Goal: Information Seeking & Learning: Understand process/instructions

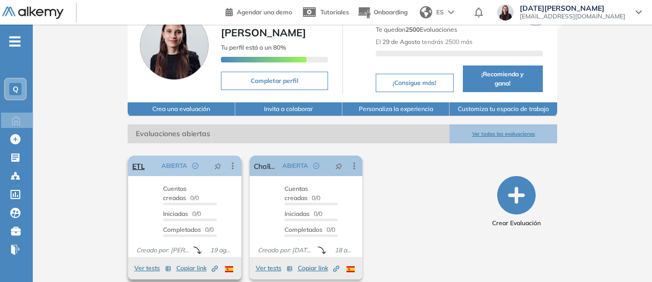
scroll to position [64, 0]
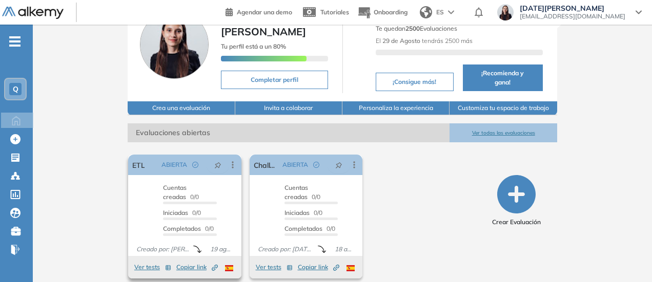
click at [134, 261] on button "Ver tests" at bounding box center [152, 267] width 37 height 12
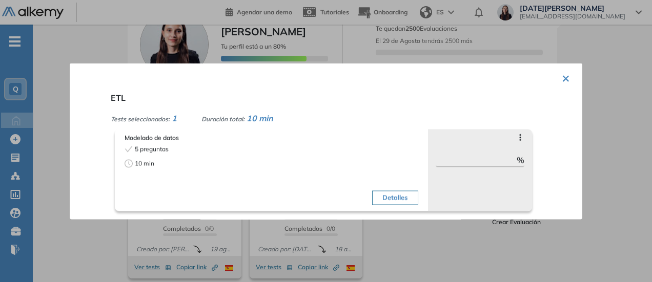
click at [386, 201] on button "Detalles" at bounding box center [395, 198] width 46 height 14
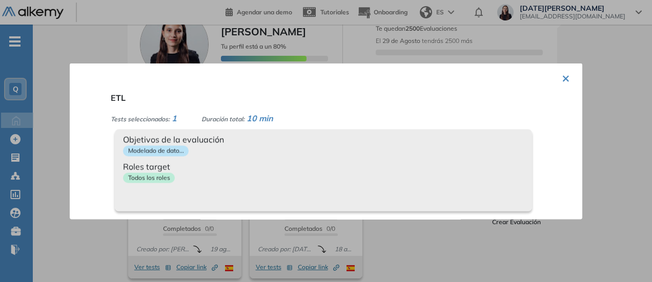
click at [443, 161] on span "Roles target" at bounding box center [323, 166] width 401 height 12
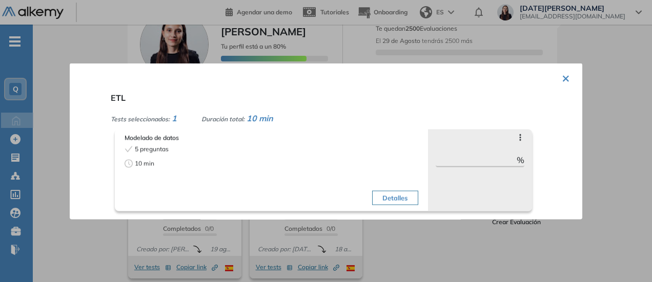
click at [562, 77] on button "×" at bounding box center [566, 77] width 8 height 20
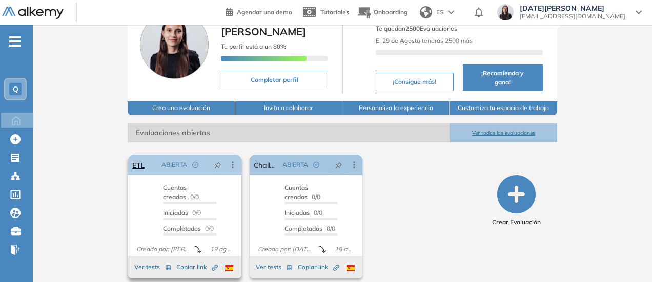
click at [228, 160] on icon at bounding box center [233, 165] width 10 height 10
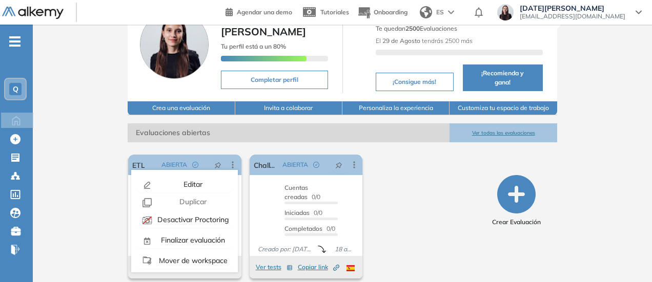
drag, startPoint x: 429, startPoint y: 174, endPoint x: 380, endPoint y: 174, distance: 48.7
click at [429, 174] on div "El proctoring será activado ¡Importante!: Los usuarios que ya realizaron la eva…" at bounding box center [306, 217] width 364 height 132
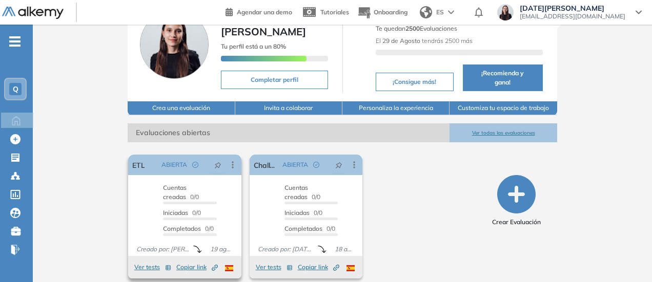
click at [134, 261] on button "Ver tests" at bounding box center [152, 267] width 37 height 12
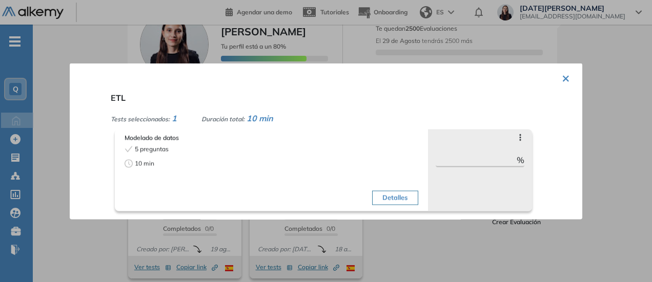
click at [389, 194] on button "Detalles" at bounding box center [395, 198] width 46 height 14
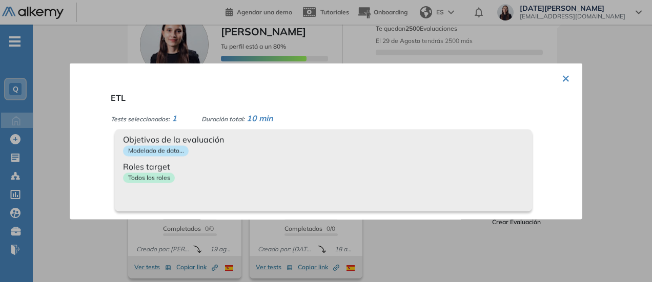
click at [387, 195] on div "Objetivos de la evaluación Modelado de dato... Roles target Todos los roles" at bounding box center [323, 170] width 417 height 82
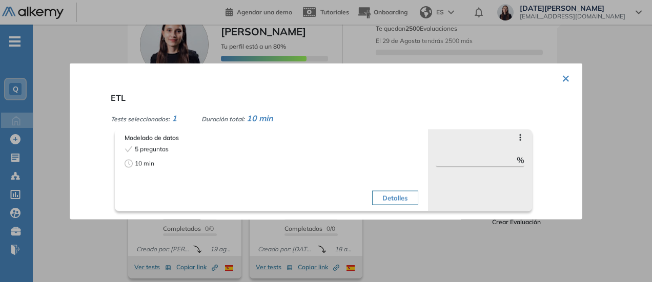
click at [133, 148] on div "5 preguntas" at bounding box center [197, 149] width 144 height 9
click at [147, 166] on span "10 min" at bounding box center [144, 163] width 19 height 9
click at [516, 137] on icon at bounding box center [520, 137] width 8 height 8
click at [517, 138] on icon at bounding box center [520, 137] width 8 height 8
click at [174, 120] on span "1" at bounding box center [174, 118] width 5 height 10
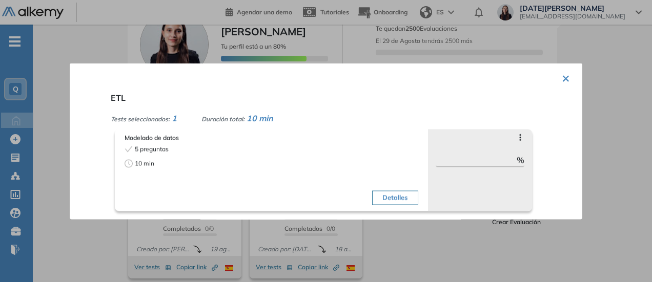
click at [113, 145] on div "ETL Tests seleccionados: 1 Duración total: 10 min Modelado de datos 5 preguntas…" at bounding box center [338, 151] width 463 height 128
click at [562, 83] on button "×" at bounding box center [566, 77] width 8 height 20
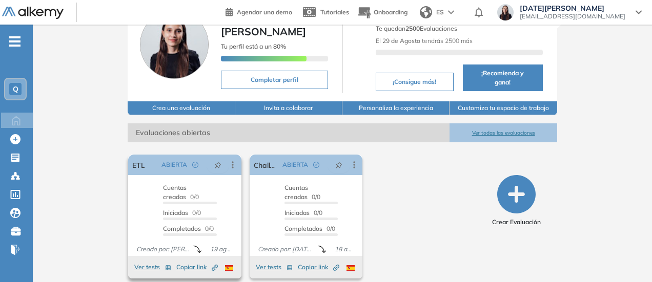
click at [134, 261] on button "Ver tests" at bounding box center [152, 267] width 37 height 12
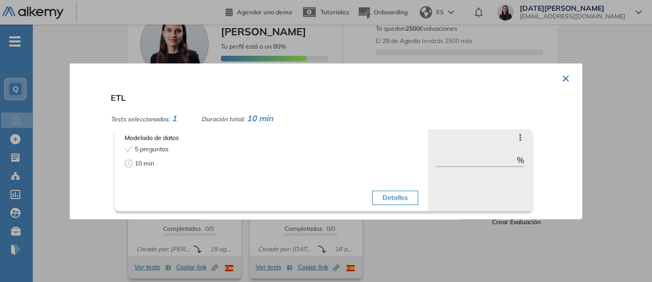
click at [149, 143] on div "Modelado de datos 5 preguntas 10 min Detalles" at bounding box center [271, 171] width 298 height 80
click at [273, 122] on span "10 min" at bounding box center [260, 118] width 27 height 10
click at [563, 78] on button "×" at bounding box center [566, 77] width 8 height 20
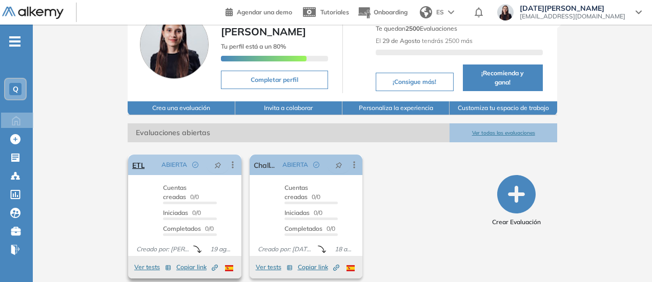
click at [170, 160] on span "ABIERTA" at bounding box center [174, 164] width 26 height 9
